Goal: Task Accomplishment & Management: Manage account settings

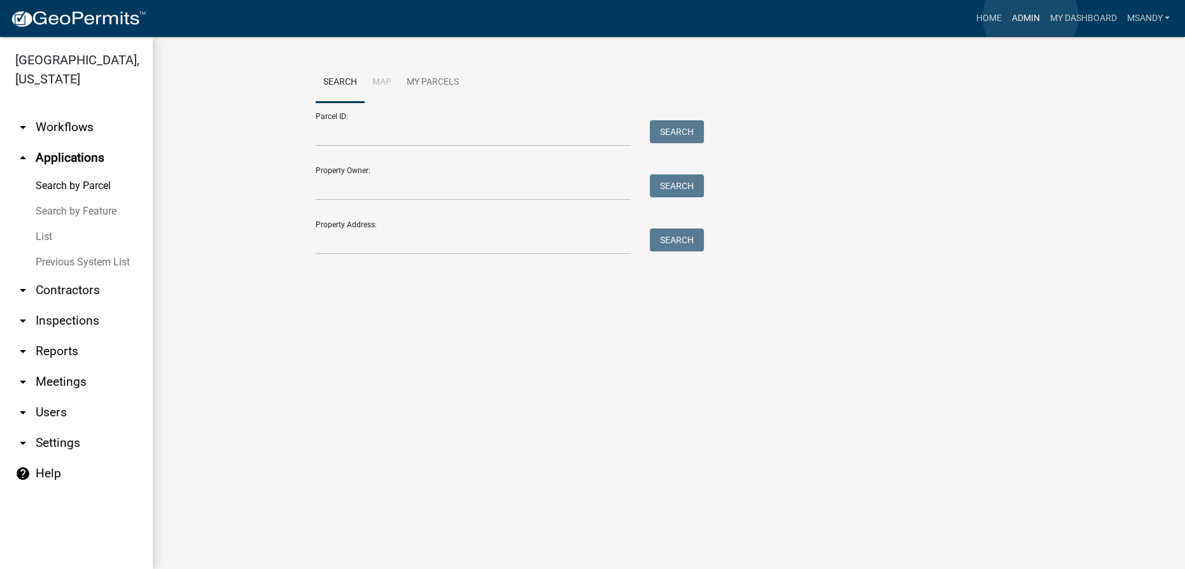
click at [1031, 17] on link "Admin" at bounding box center [1025, 18] width 38 height 24
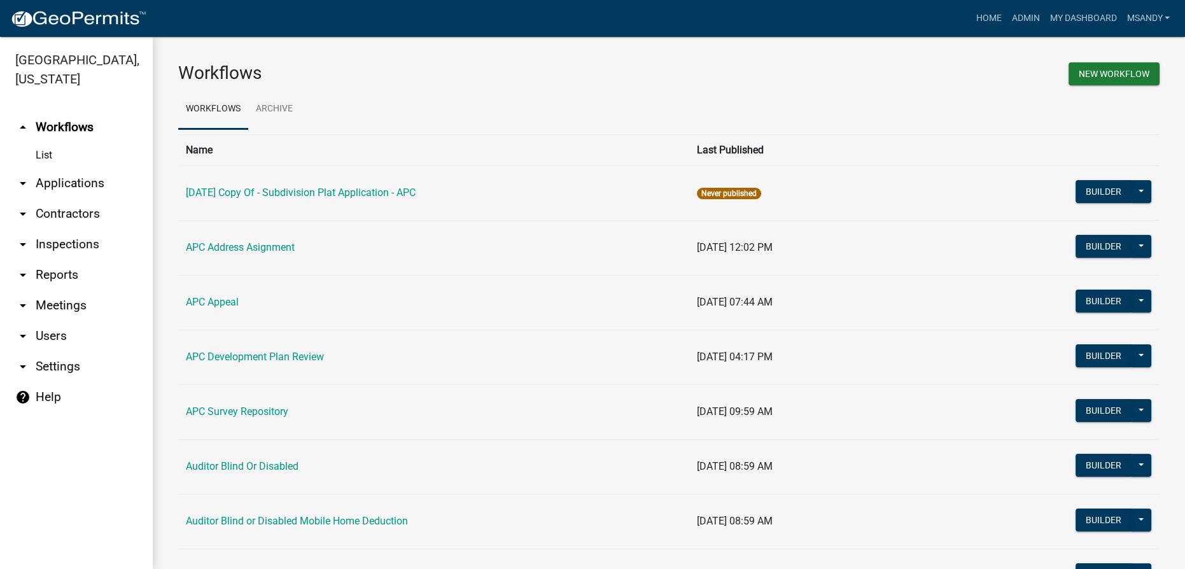
click at [57, 174] on link "arrow_drop_down Applications" at bounding box center [76, 183] width 153 height 31
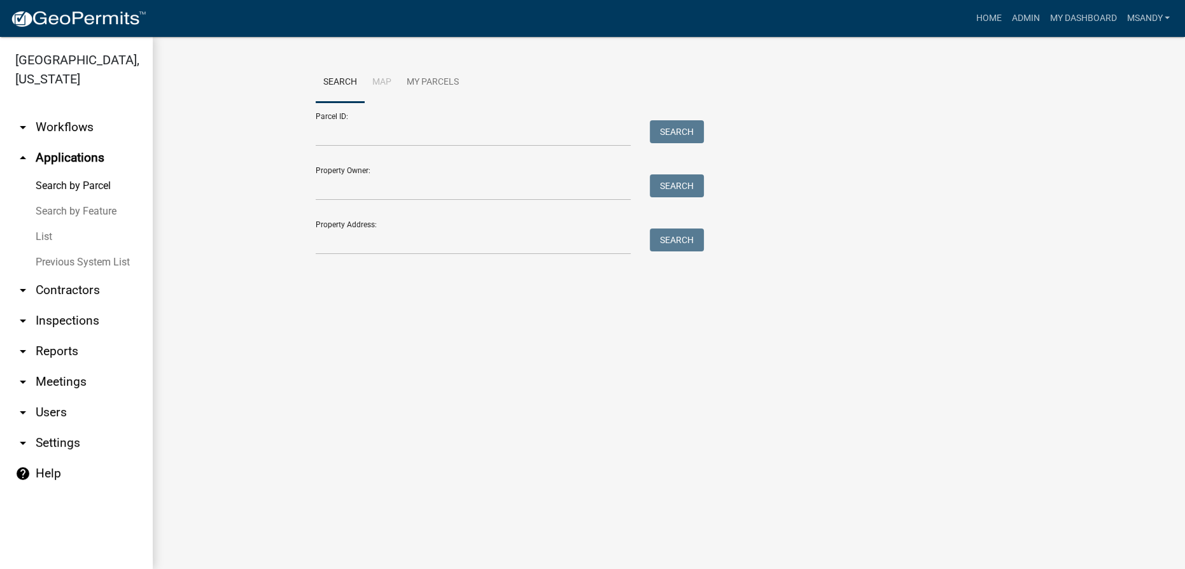
click at [46, 237] on link "List" at bounding box center [76, 236] width 153 height 25
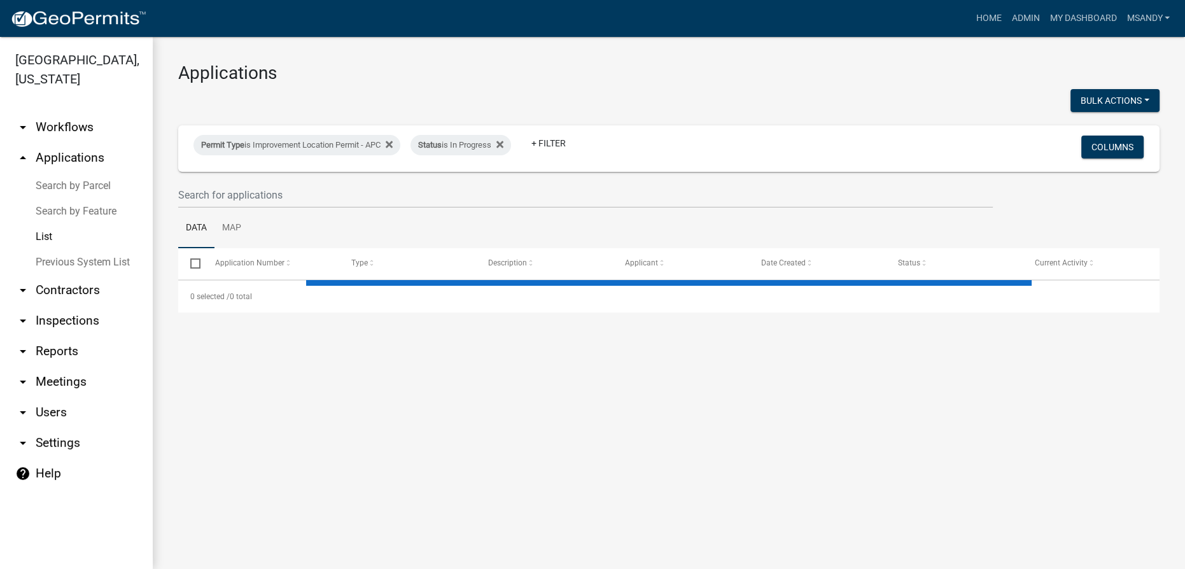
select select "3: 100"
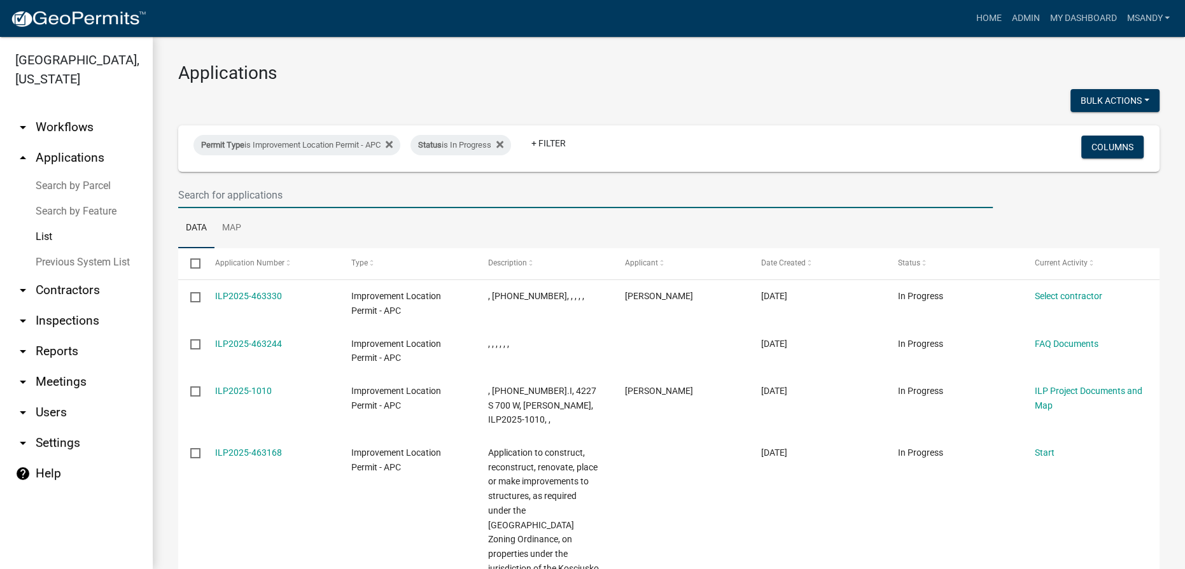
click at [320, 191] on input "text" at bounding box center [585, 195] width 814 height 26
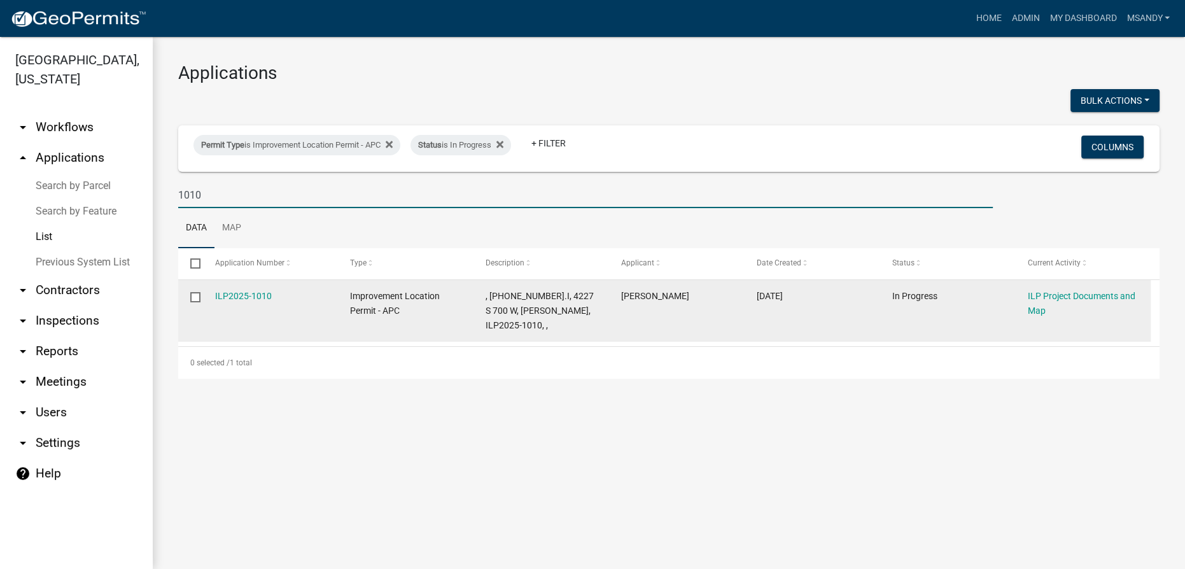
type input "1010"
click at [195, 303] on datatable-body-cell at bounding box center [190, 311] width 24 height 62
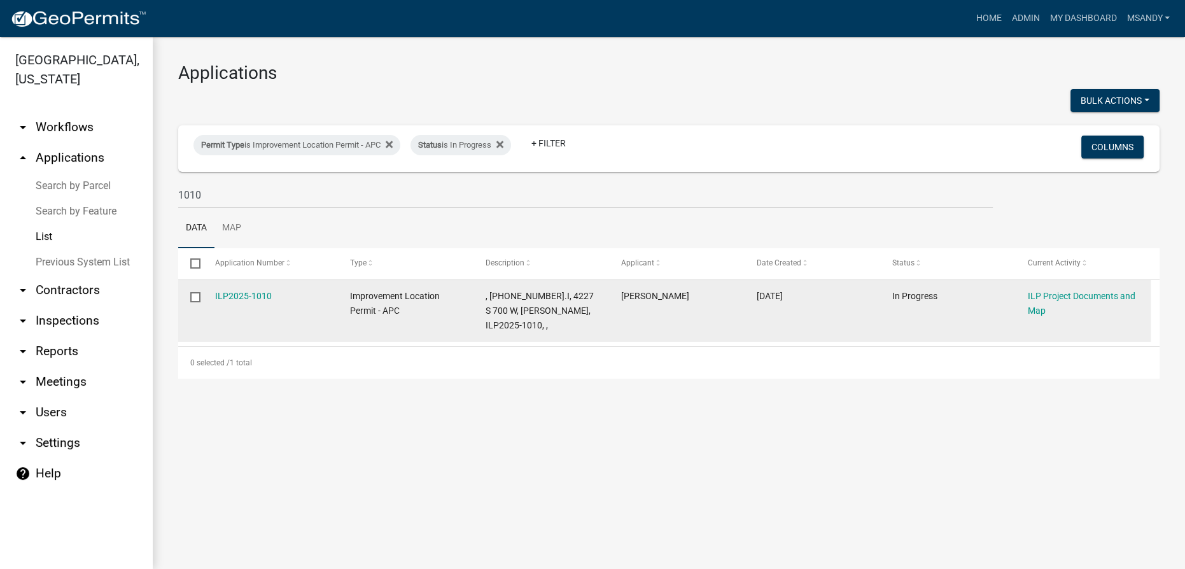
click at [221, 303] on div "ILP2025-1010" at bounding box center [270, 296] width 111 height 15
click at [233, 293] on link "ILP2025-1010" at bounding box center [243, 296] width 57 height 10
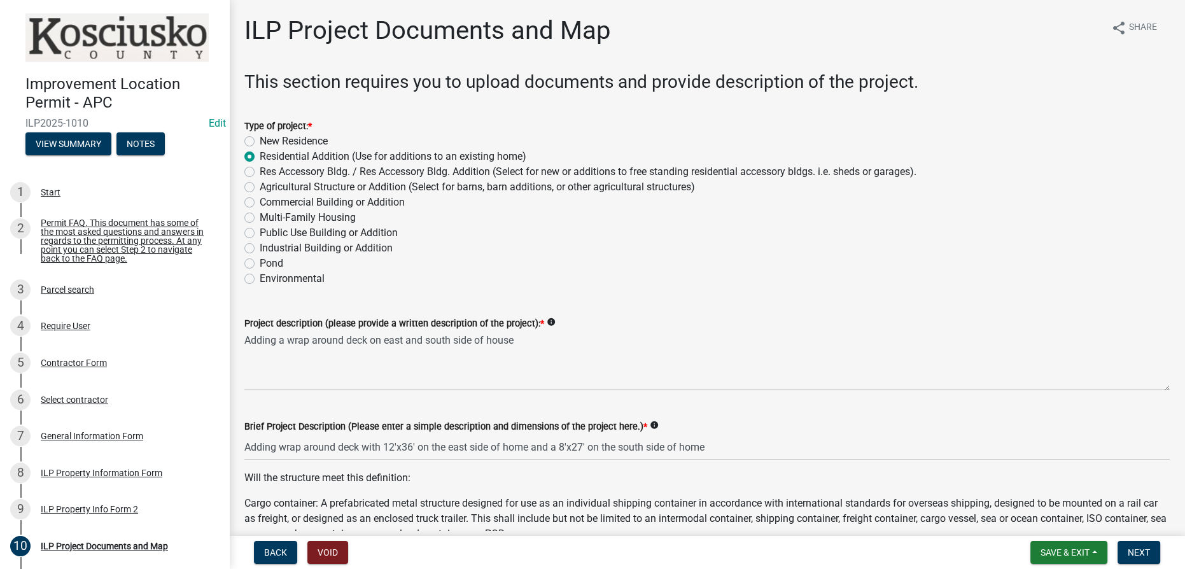
click at [331, 530] on p "Cargo container: A prefabricated metal structure designed for use as an individ…" at bounding box center [706, 519] width 925 height 46
click at [329, 547] on button "Void" at bounding box center [327, 552] width 41 height 23
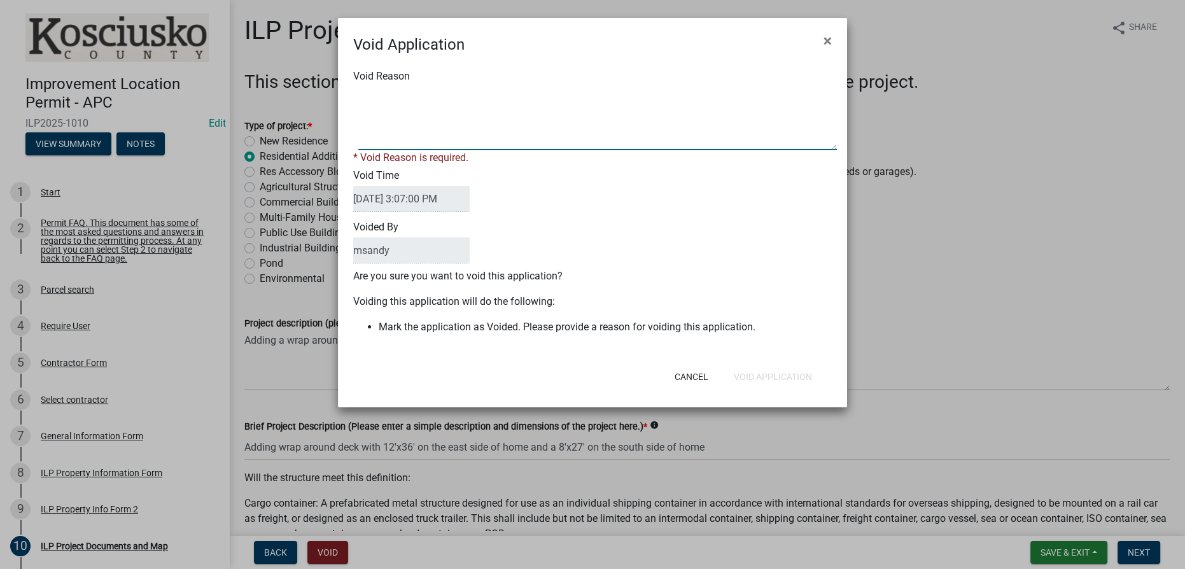
click at [469, 122] on textarea "Void Reason" at bounding box center [597, 119] width 478 height 64
type textarea "Duplicate"
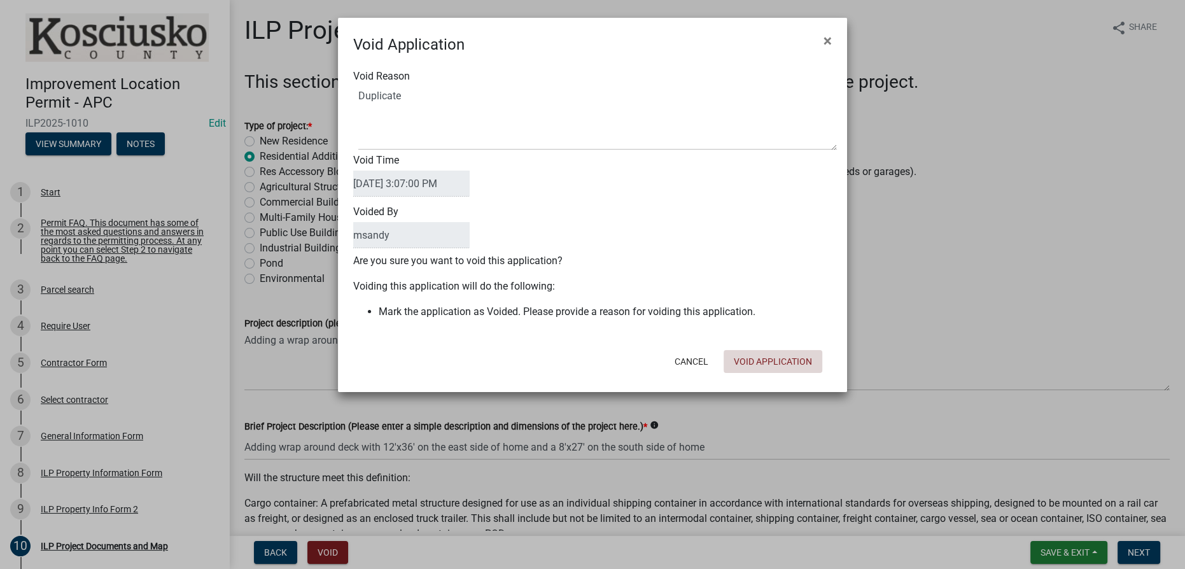
click at [783, 375] on div "Cancel Void Application" at bounding box center [676, 361] width 314 height 33
click at [785, 368] on button "Void Application" at bounding box center [772, 361] width 99 height 23
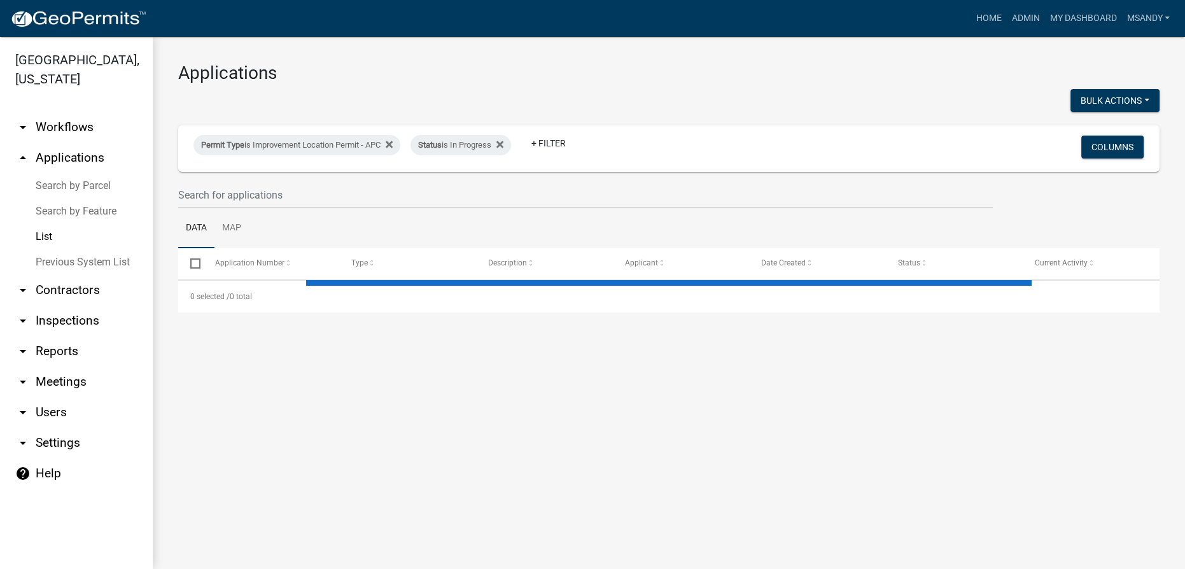
select select "3: 100"
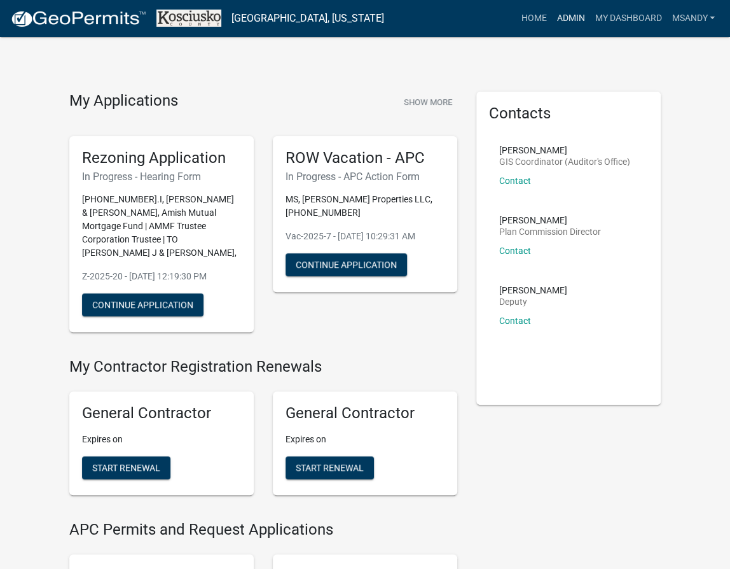
click at [435, 16] on link "Admin" at bounding box center [571, 18] width 38 height 24
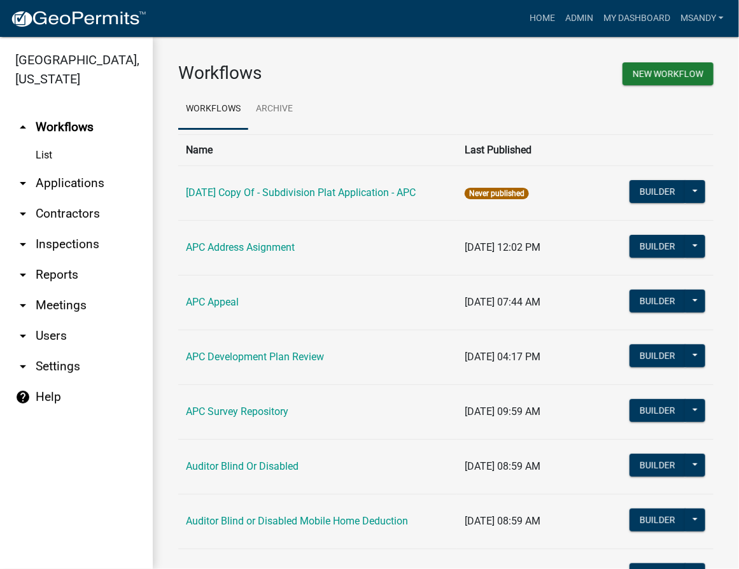
click at [67, 186] on link "arrow_drop_down Applications" at bounding box center [76, 183] width 153 height 31
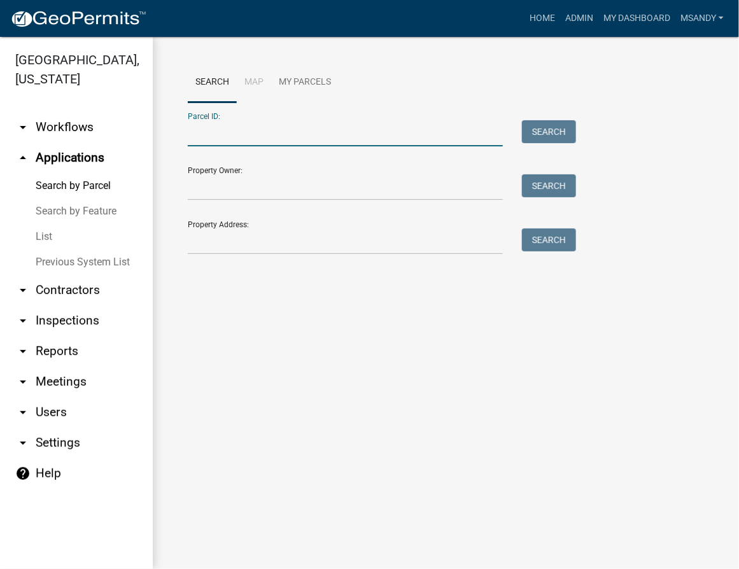
click at [228, 135] on input "Parcel ID:" at bounding box center [345, 133] width 315 height 26
click at [203, 237] on input "Property Address:" at bounding box center [345, 241] width 315 height 26
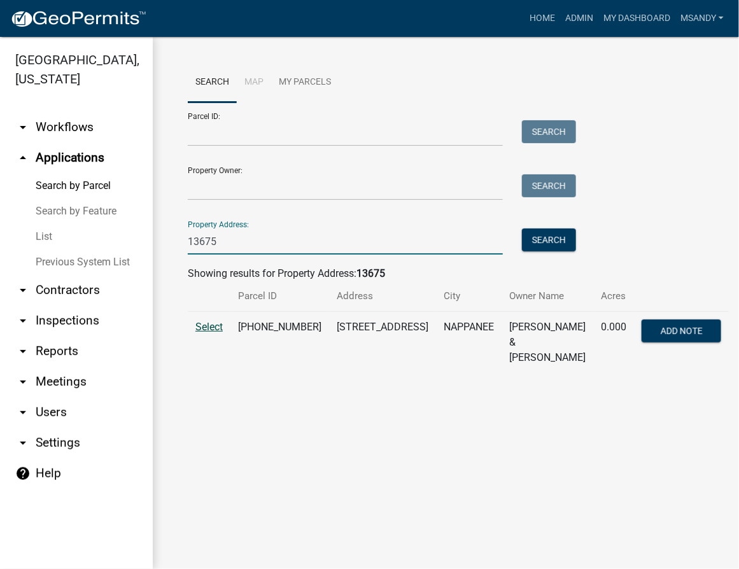
type input "13675"
click at [214, 327] on span "Select" at bounding box center [208, 327] width 27 height 12
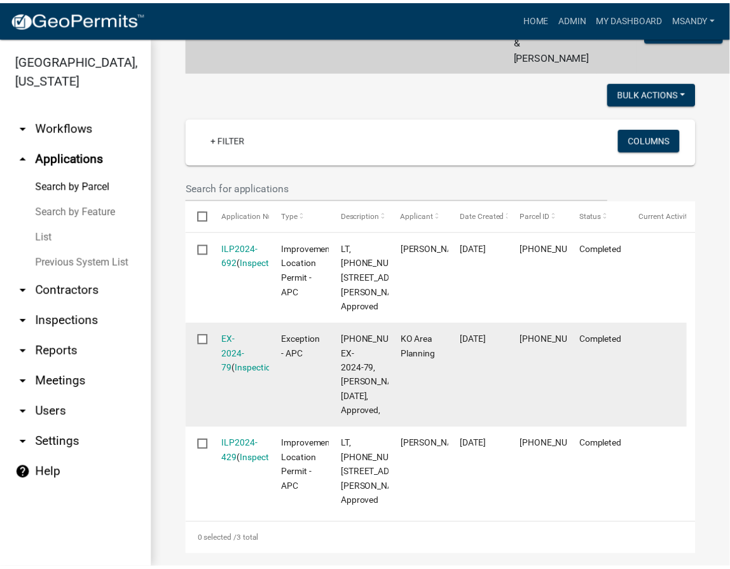
scroll to position [405, 0]
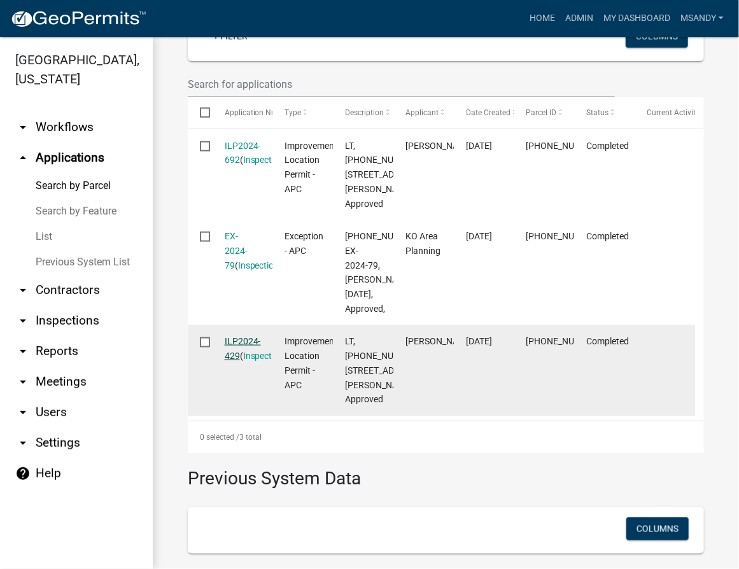
click at [239, 361] on link "ILP2024-429" at bounding box center [243, 348] width 36 height 25
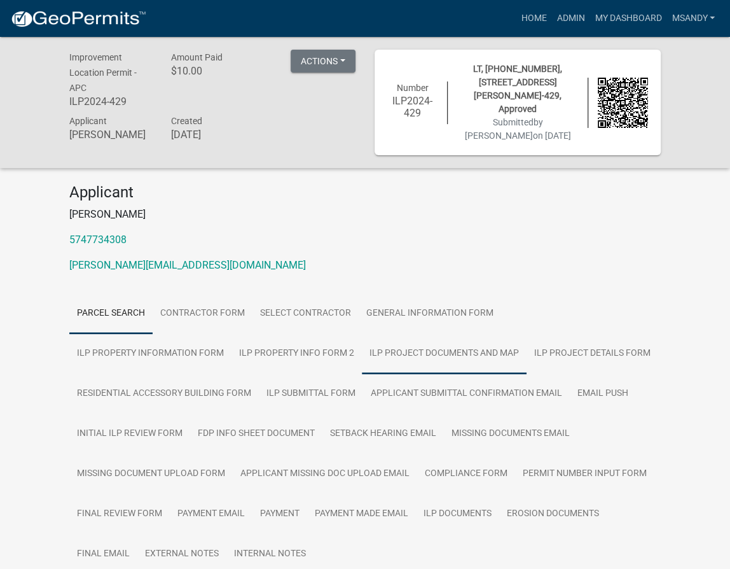
scroll to position [173, 0]
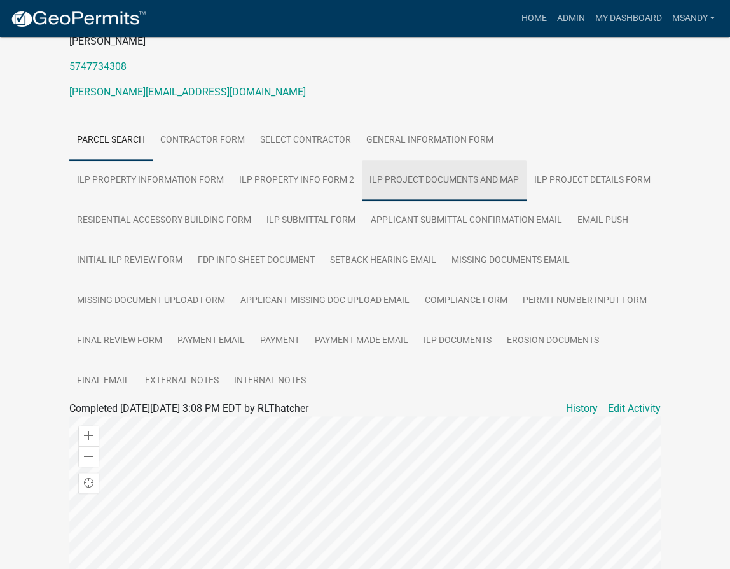
click at [362, 169] on link "ILP Project Documents and Map" at bounding box center [444, 180] width 165 height 41
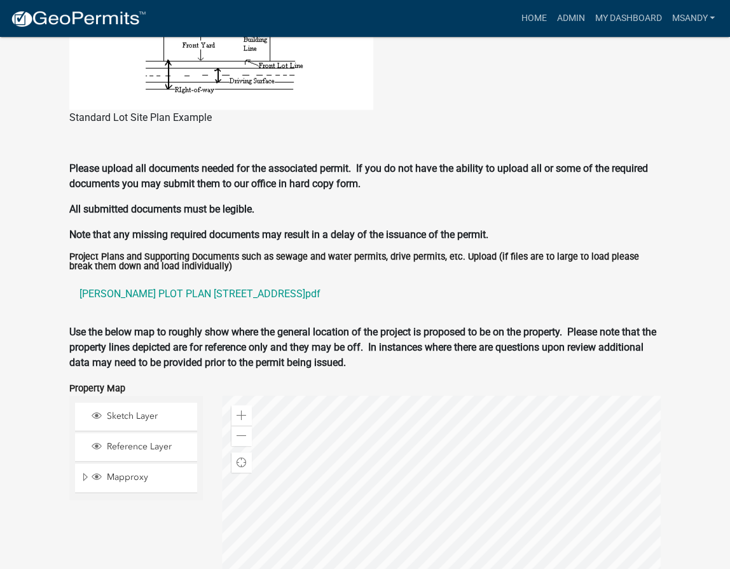
scroll to position [1388, 0]
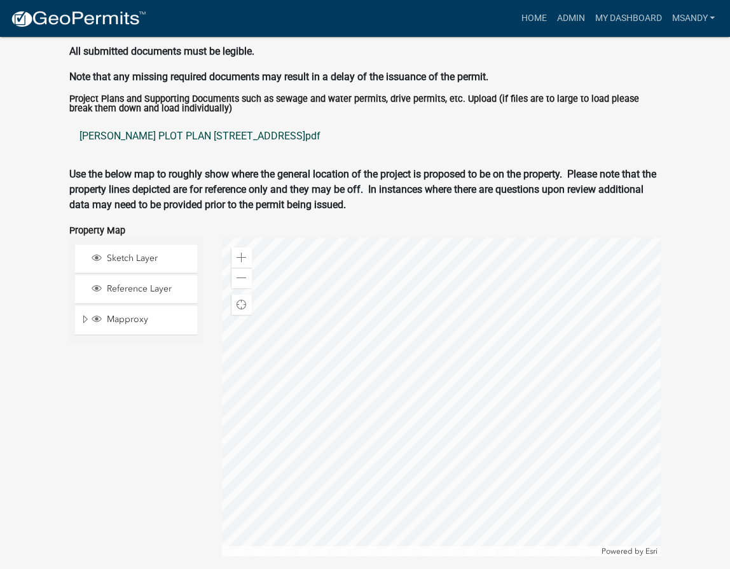
click at [141, 125] on link "Beachy PLOT PLAN 13675 Ashbury CT.pdf" at bounding box center [365, 136] width 592 height 31
click at [171, 122] on link "Beachy PLOT PLAN 13675 Ashbury CT.pdf" at bounding box center [365, 136] width 592 height 31
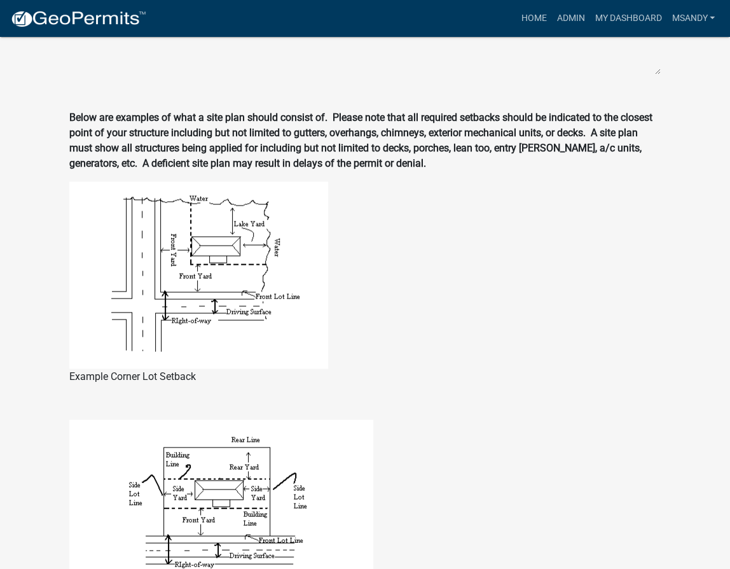
scroll to position [636, 0]
